Goal: Task Accomplishment & Management: Complete application form

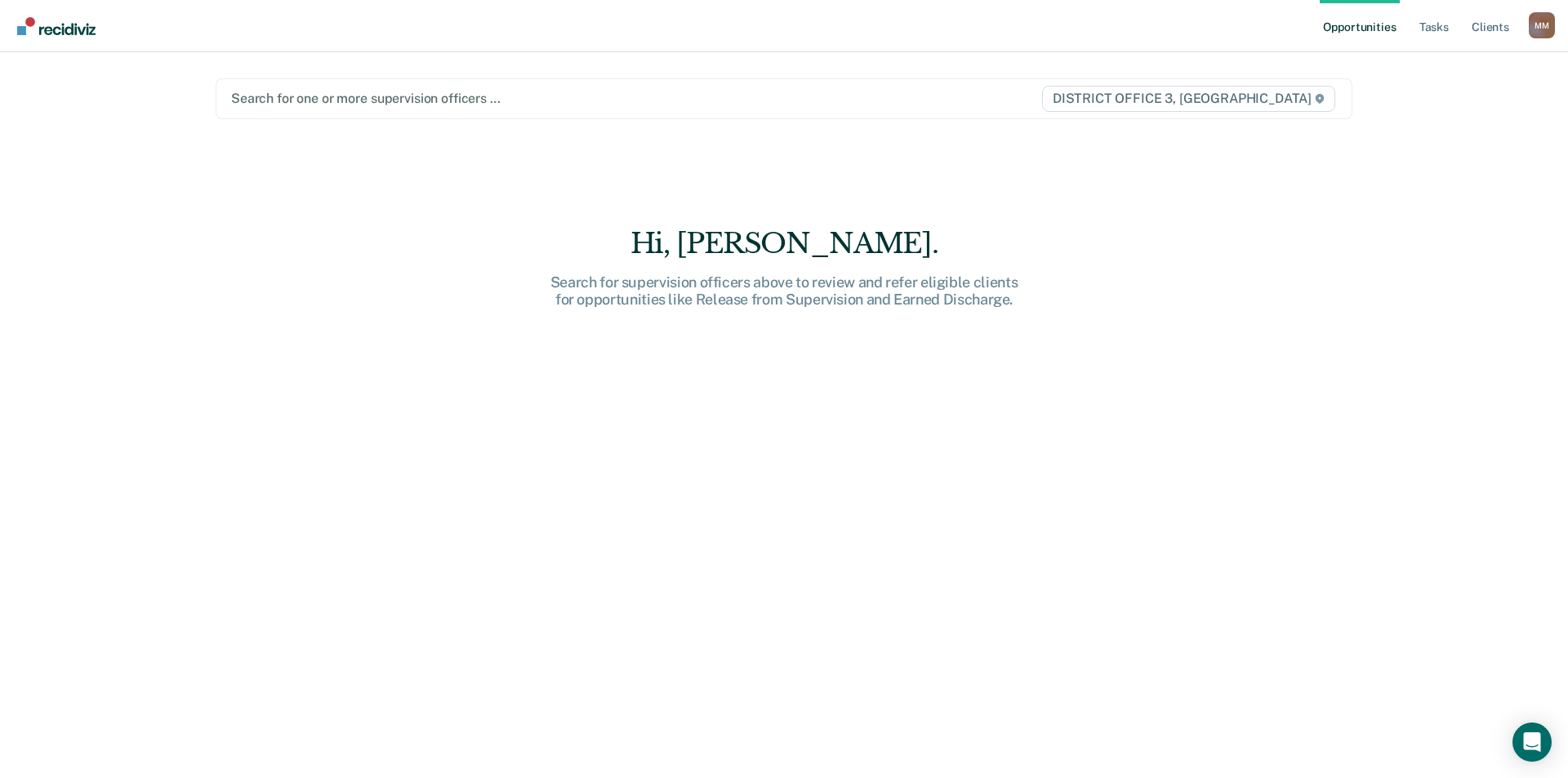
click at [336, 96] on div at bounding box center [617, 98] width 773 height 19
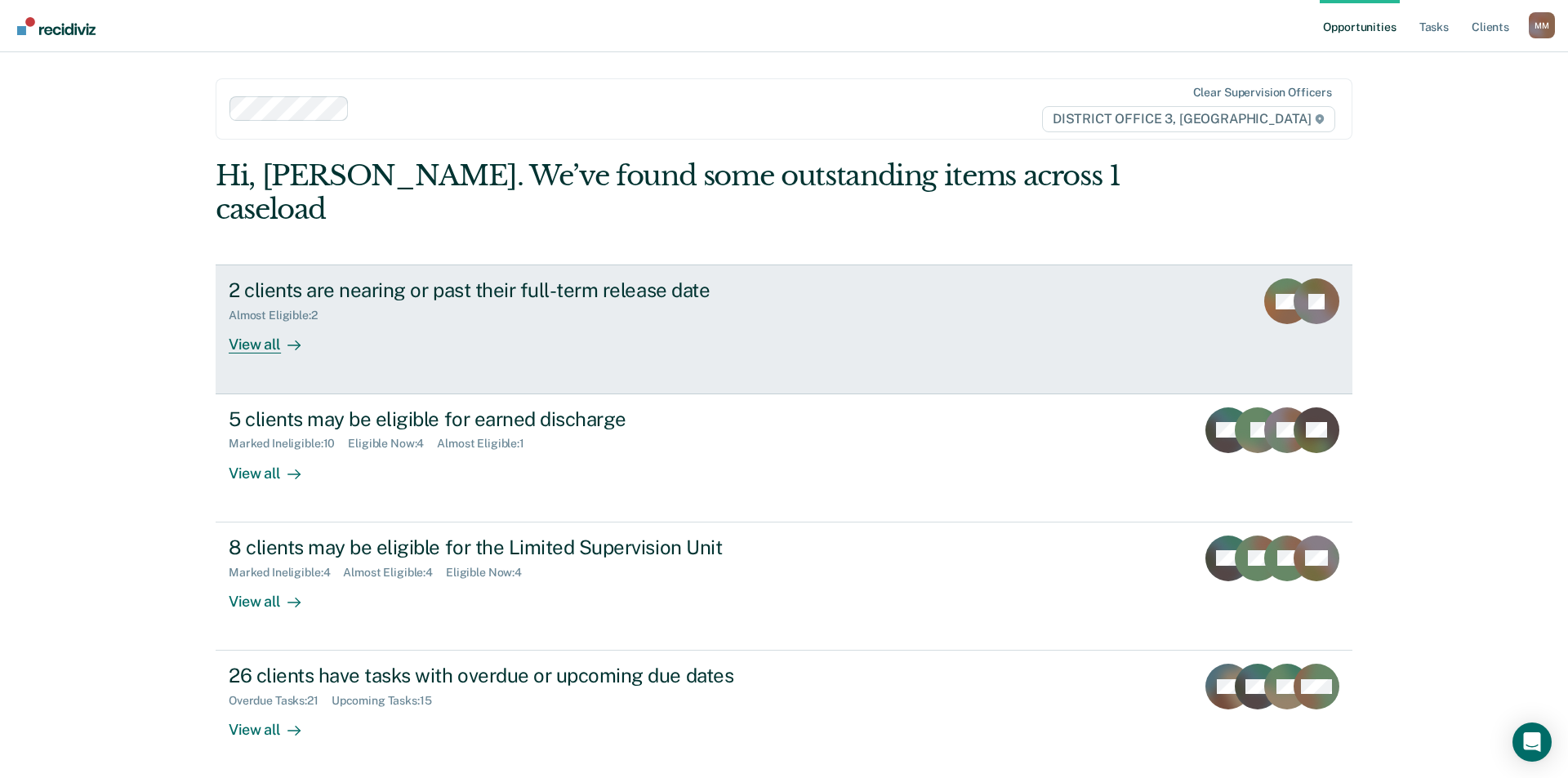
click at [281, 335] on div at bounding box center [291, 344] width 20 height 19
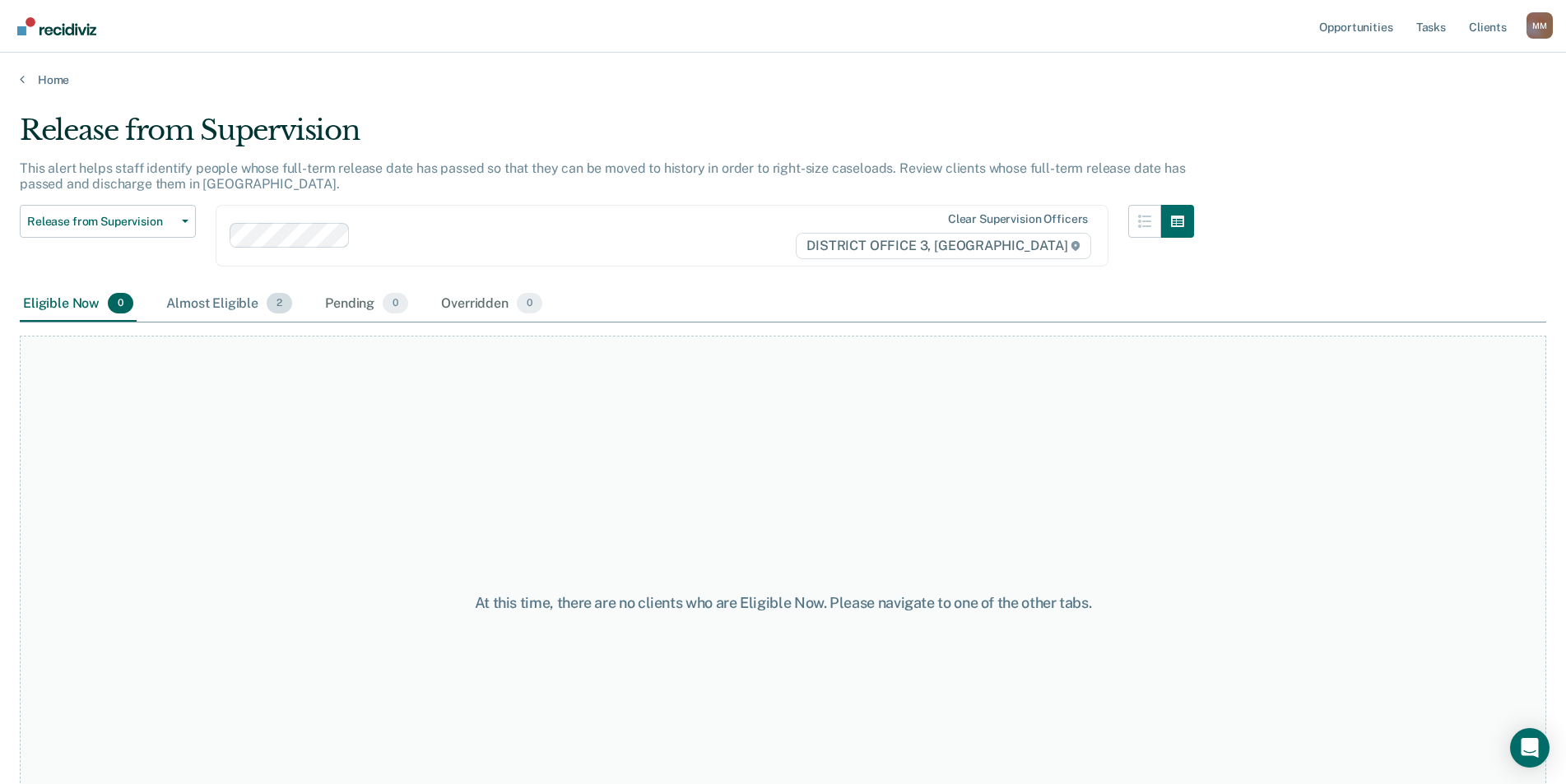
click at [217, 303] on div "Almost Eligible 2" at bounding box center [229, 304] width 133 height 36
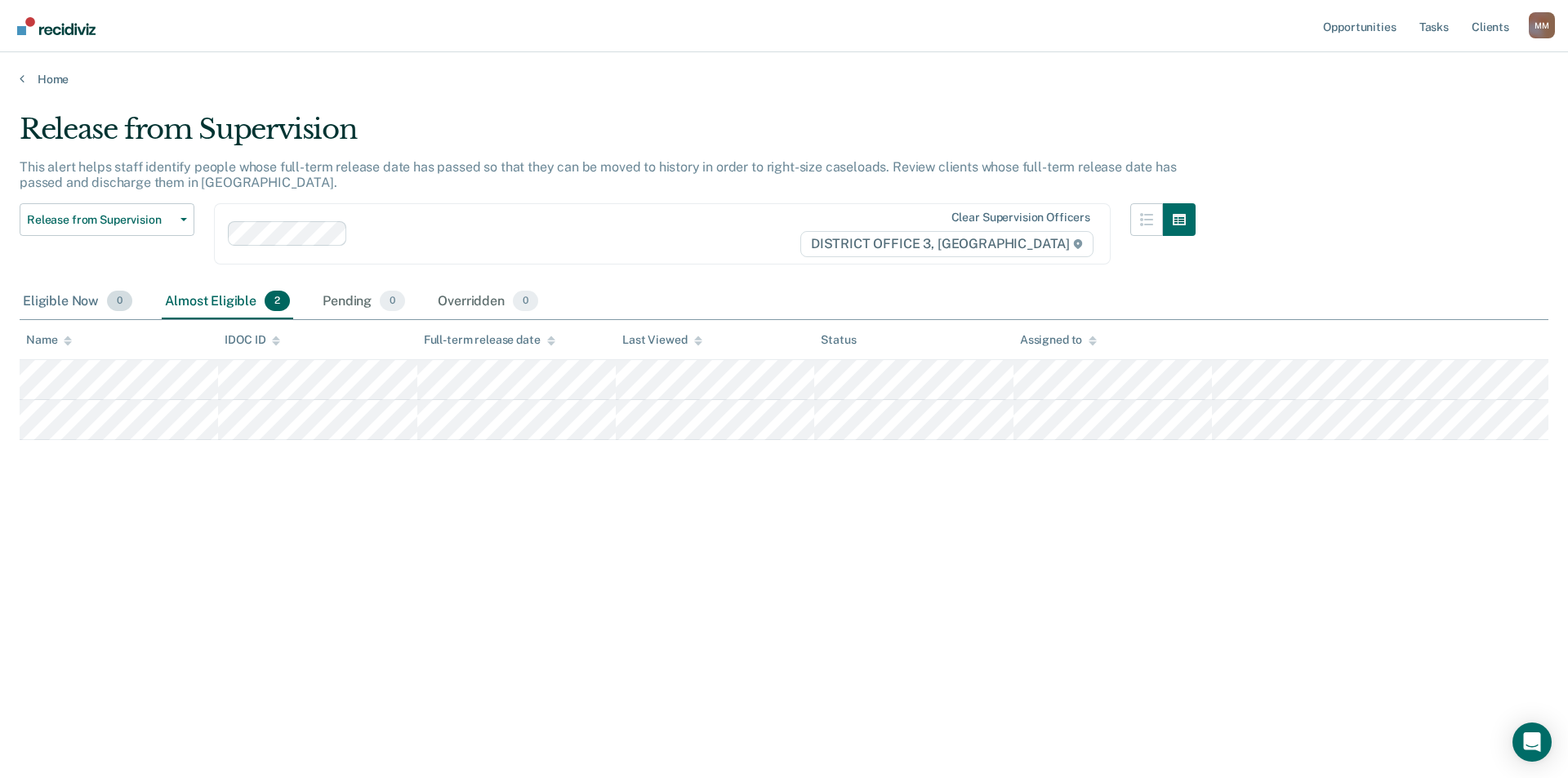
click at [43, 307] on div "Eligible Now 0" at bounding box center [78, 302] width 116 height 36
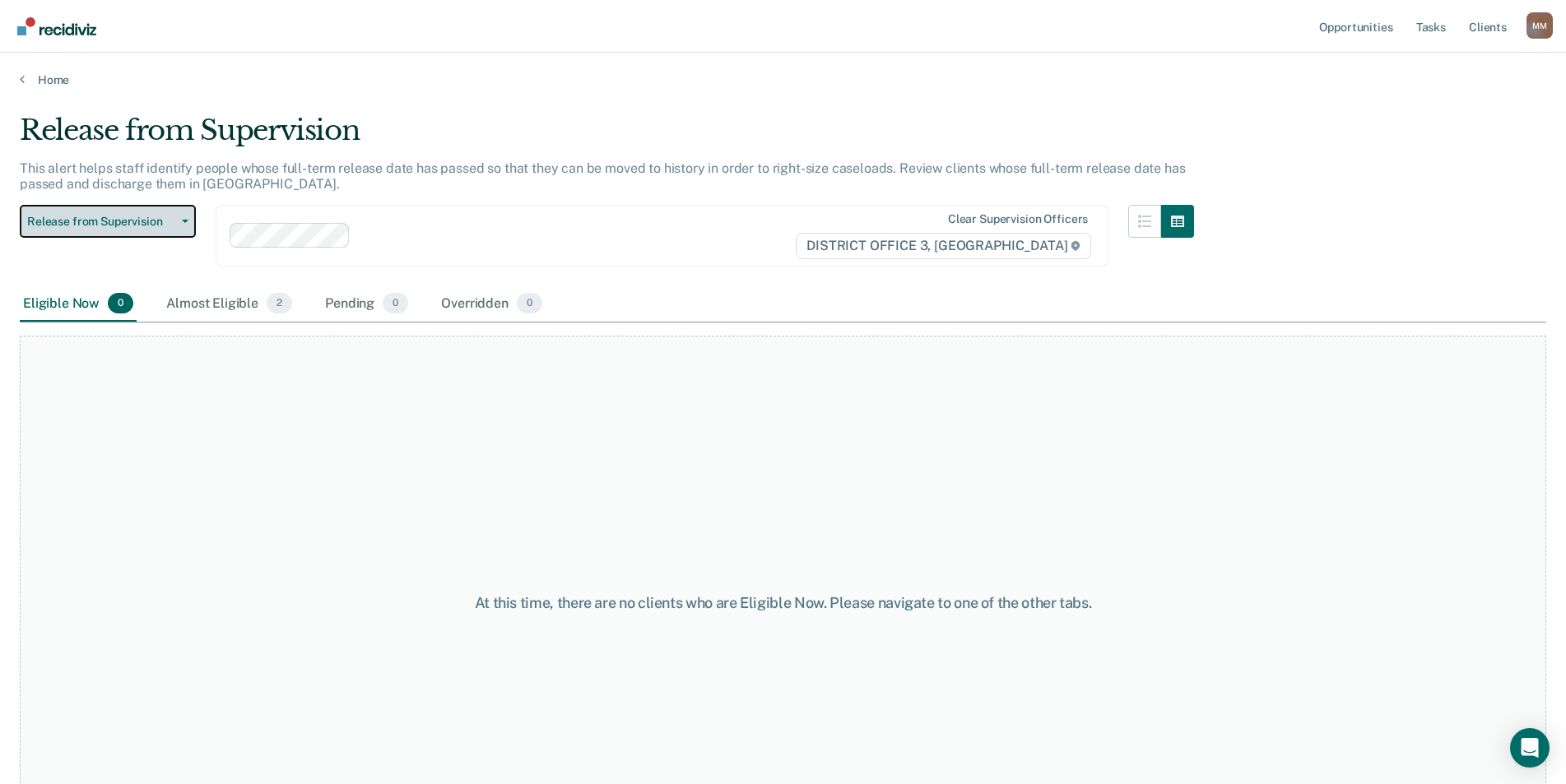
click at [135, 223] on span "Release from Supervision" at bounding box center [101, 222] width 148 height 14
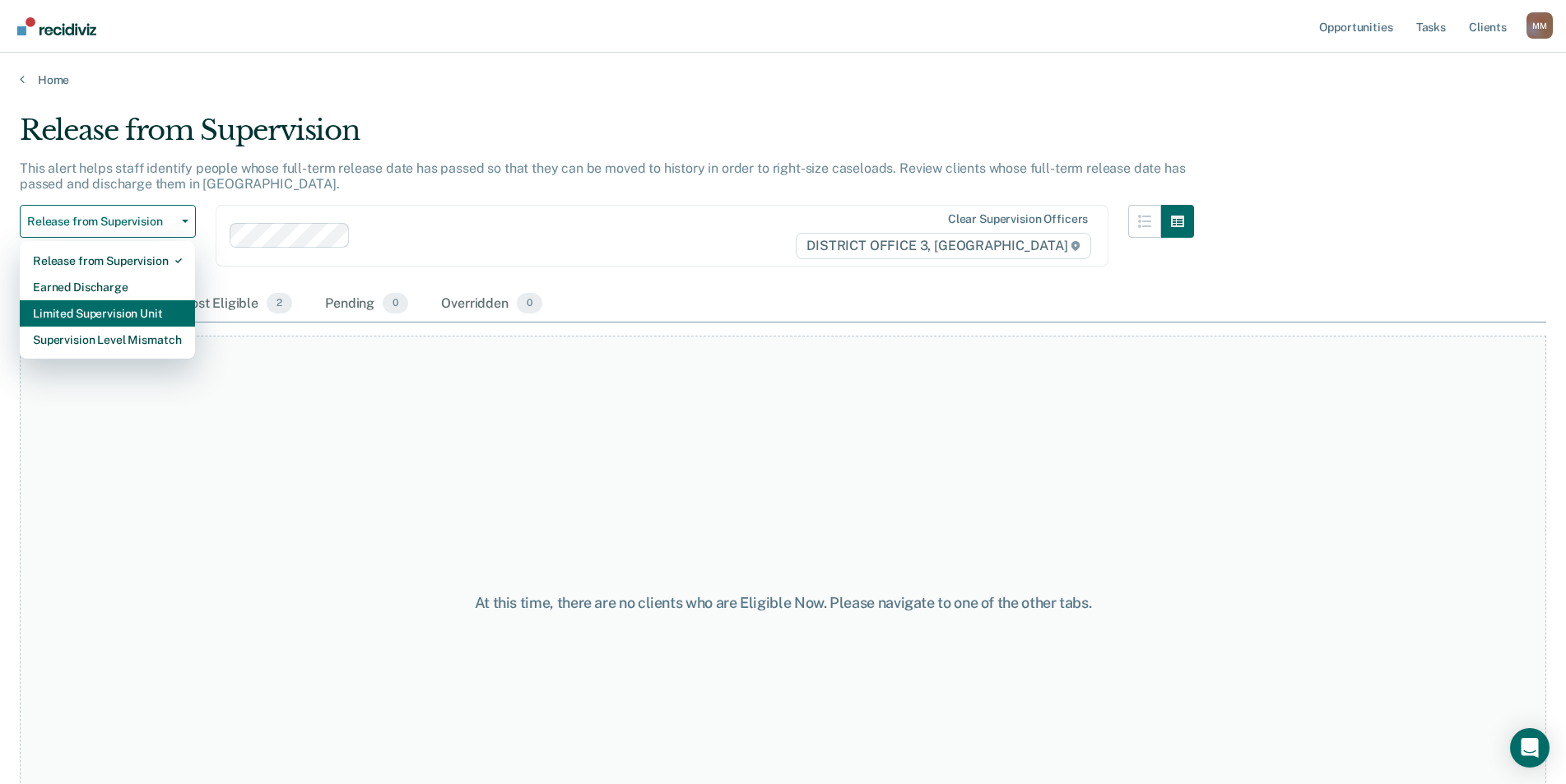
click at [119, 304] on div "Limited Supervision Unit" at bounding box center [107, 313] width 149 height 26
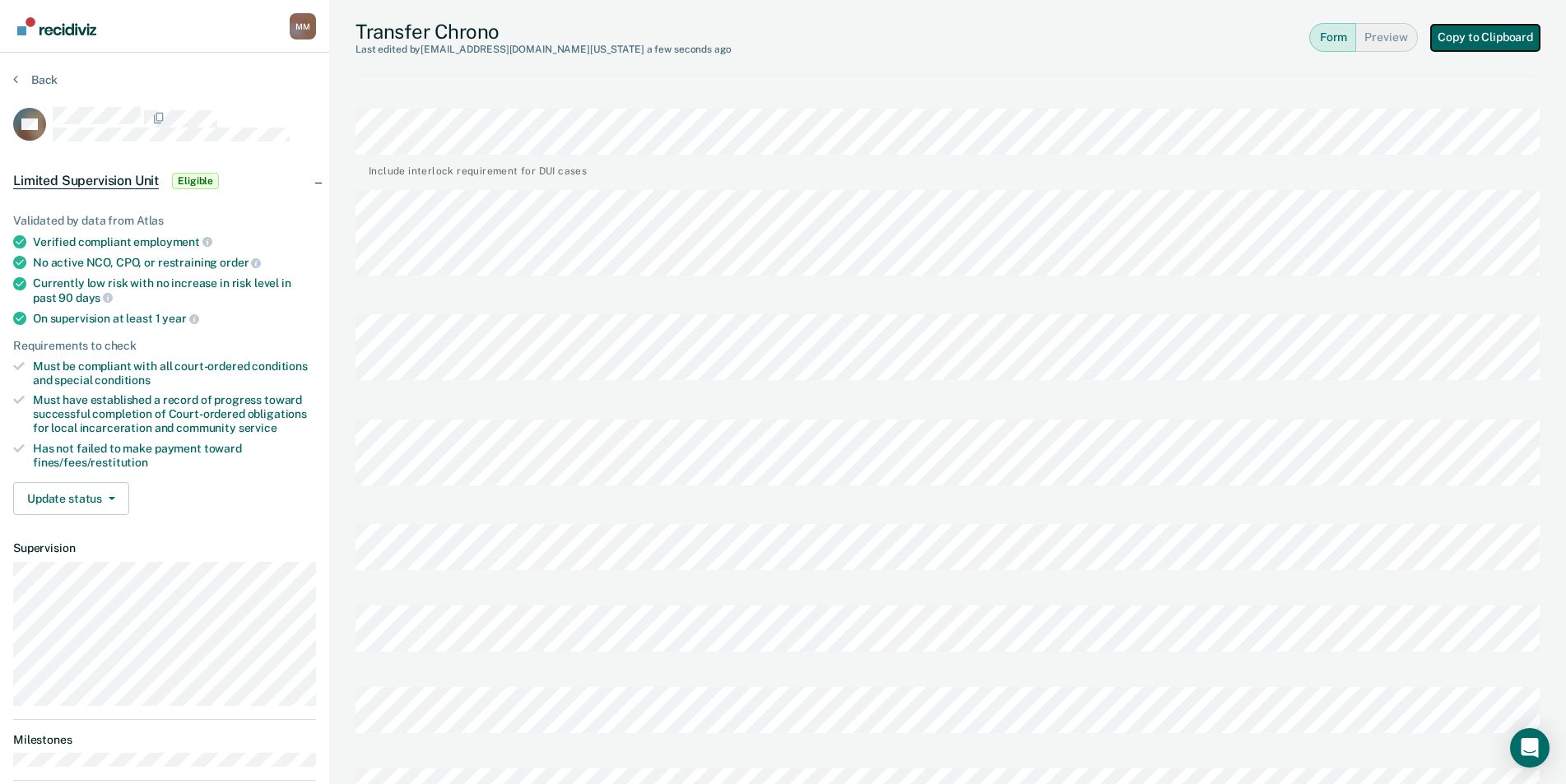
click at [1519, 40] on button "Copy to Clipboard" at bounding box center [1486, 38] width 109 height 26
